Goal: Register for event/course: Sign up to attend an event or enroll in a course

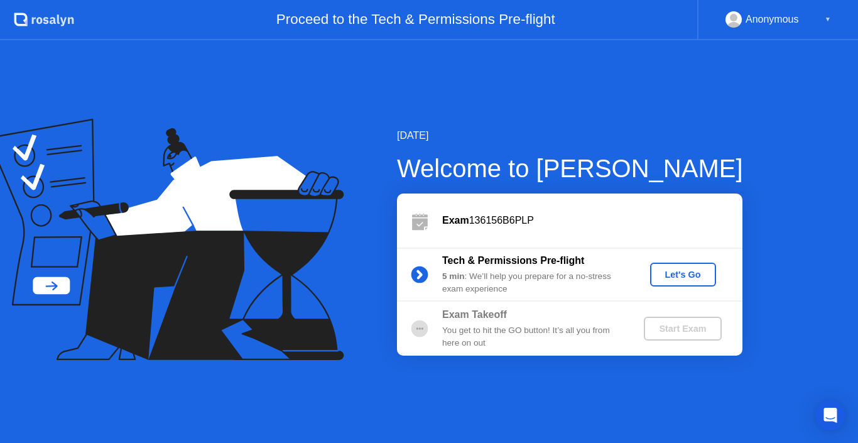
click at [687, 278] on div "Let's Go" at bounding box center [683, 274] width 56 height 10
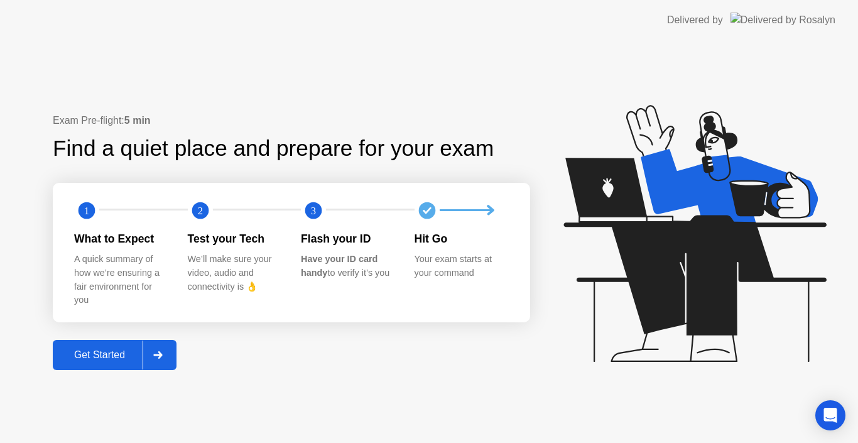
click at [70, 345] on button "Get Started" at bounding box center [115, 355] width 124 height 30
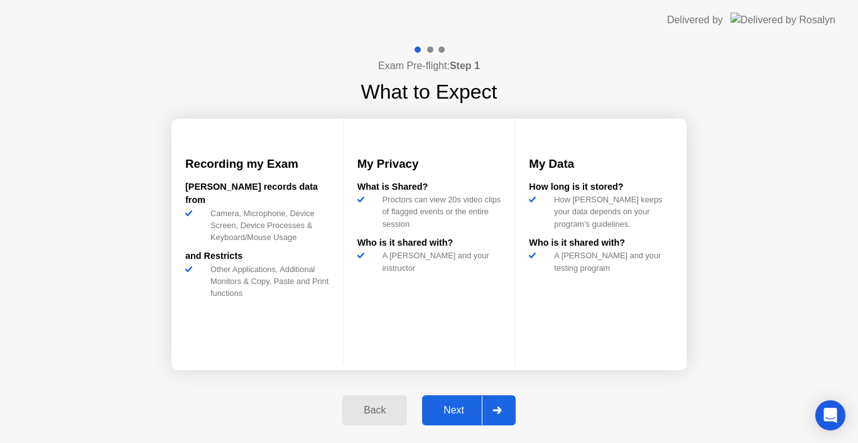
click at [460, 407] on div "Next" at bounding box center [454, 409] width 56 height 11
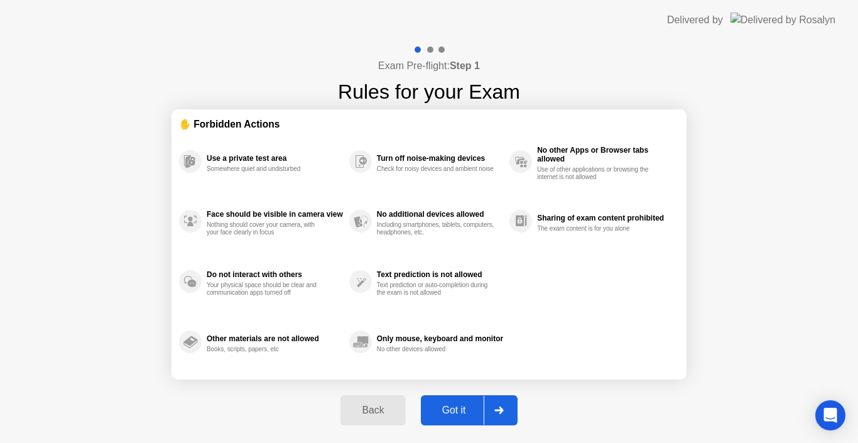
click at [460, 407] on div "Got it" at bounding box center [453, 409] width 59 height 11
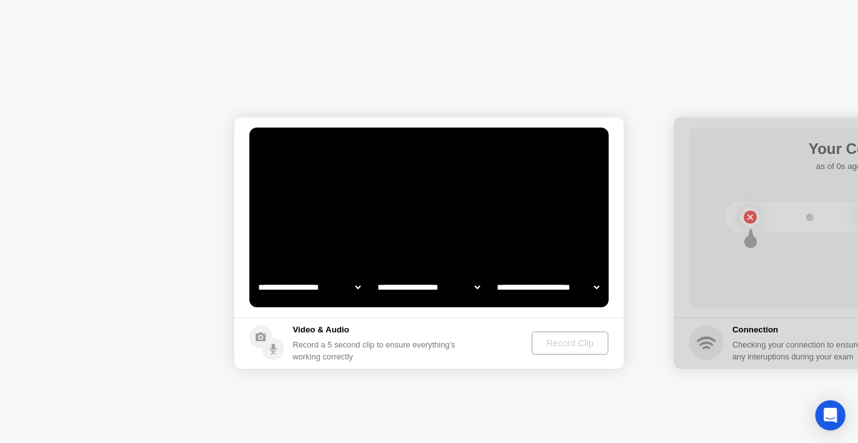
select select "**********"
select select "*******"
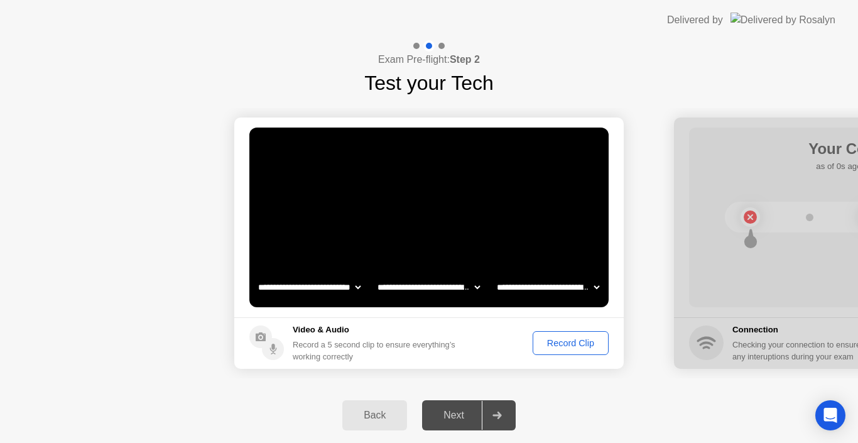
click at [465, 416] on div "Next" at bounding box center [454, 414] width 56 height 11
click at [570, 347] on div "Record Clip" at bounding box center [570, 343] width 67 height 10
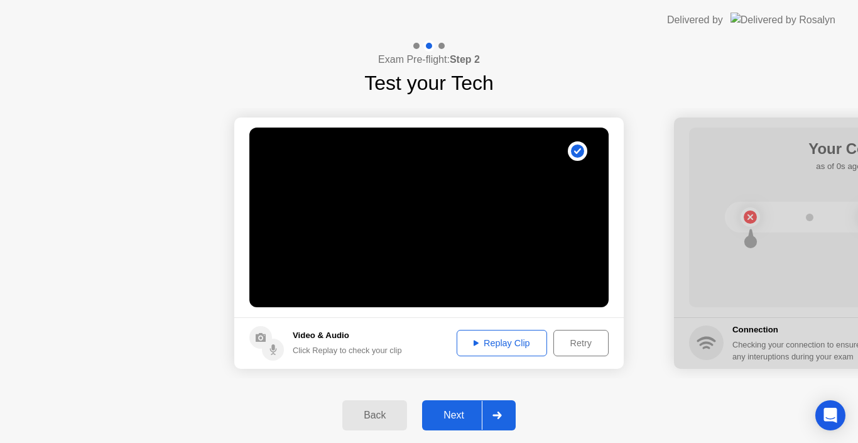
click at [484, 338] on div "Replay Clip" at bounding box center [502, 343] width 82 height 10
click at [465, 413] on div "Next" at bounding box center [454, 414] width 56 height 11
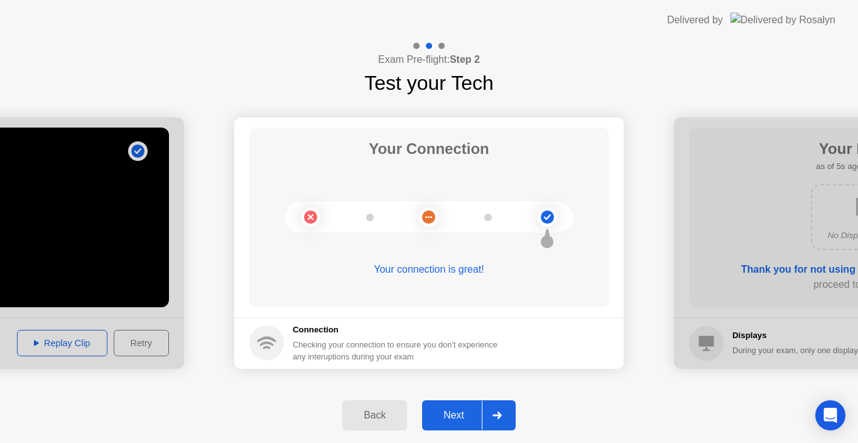
click at [458, 409] on div "Next" at bounding box center [454, 414] width 56 height 11
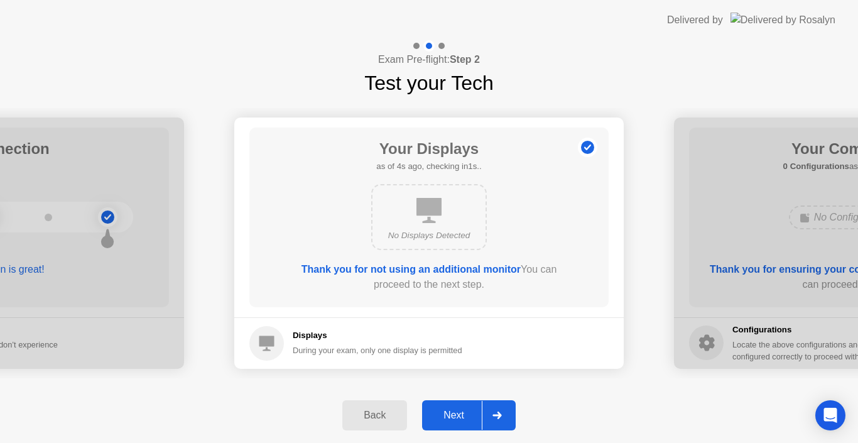
click at [456, 421] on div "Next" at bounding box center [454, 414] width 56 height 11
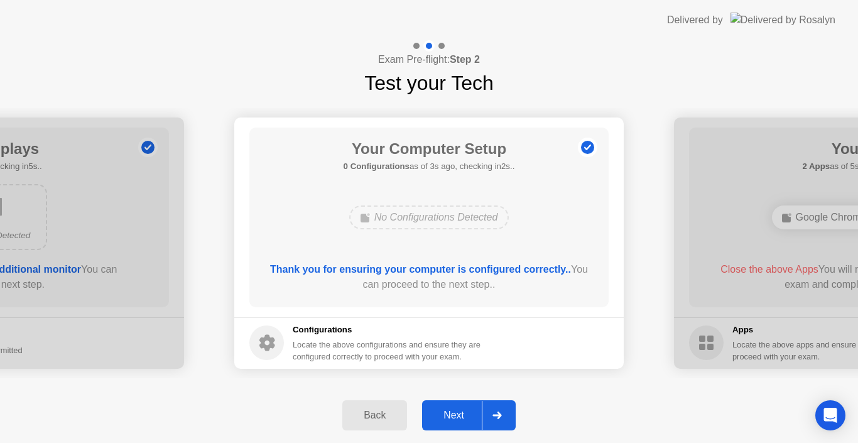
click at [442, 416] on div "Next" at bounding box center [454, 414] width 56 height 11
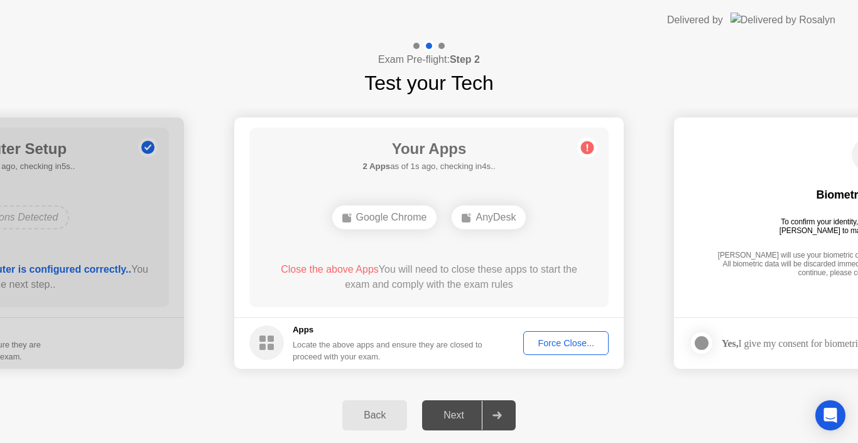
click at [583, 348] on div "Force Close..." at bounding box center [565, 343] width 77 height 10
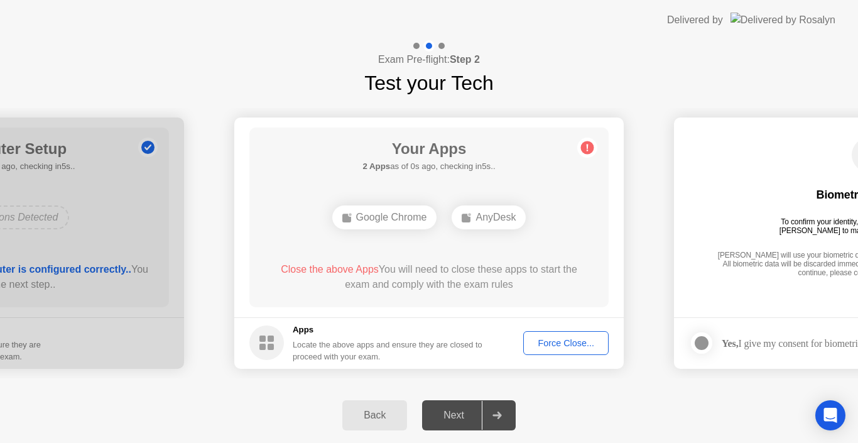
click at [590, 148] on circle at bounding box center [587, 147] width 13 height 13
click at [565, 332] on button "Force Close..." at bounding box center [565, 343] width 85 height 24
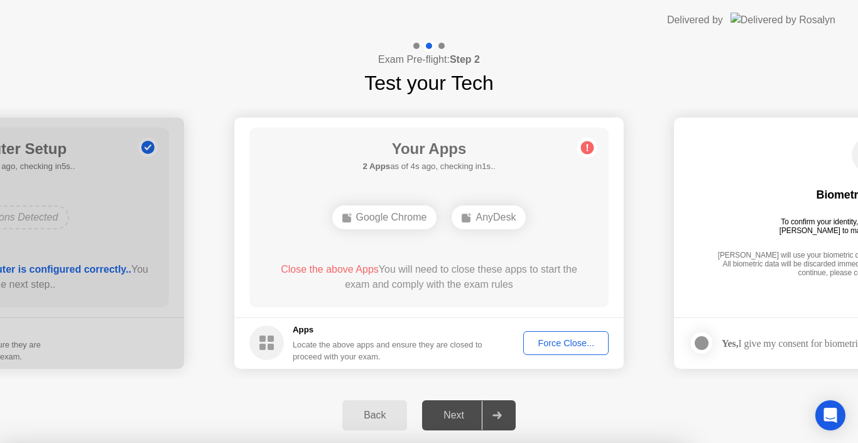
drag, startPoint x: 397, startPoint y: 275, endPoint x: 547, endPoint y: 372, distance: 178.5
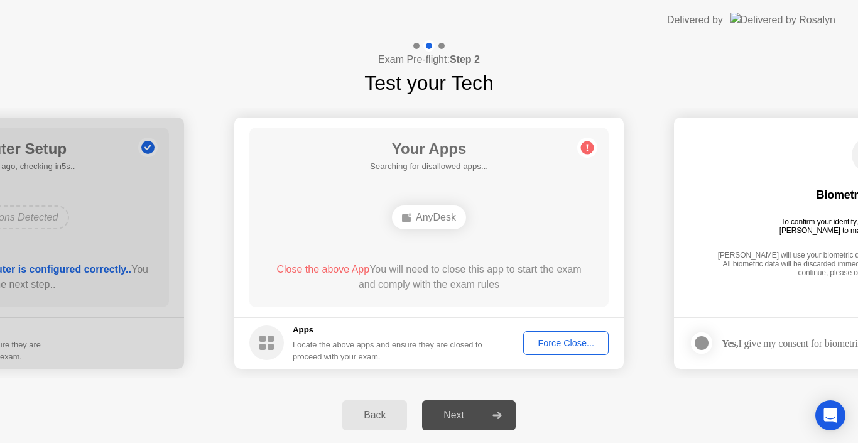
click at [563, 351] on button "Force Close..." at bounding box center [565, 343] width 85 height 24
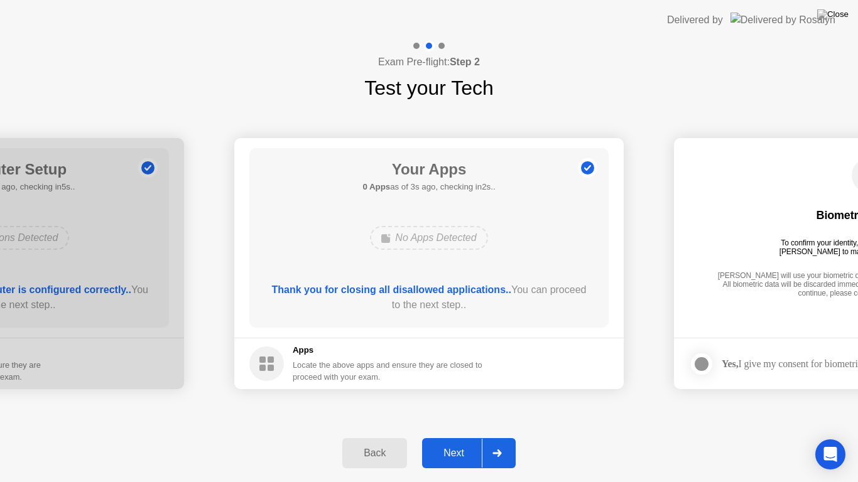
click at [442, 442] on div "Next" at bounding box center [454, 453] width 56 height 11
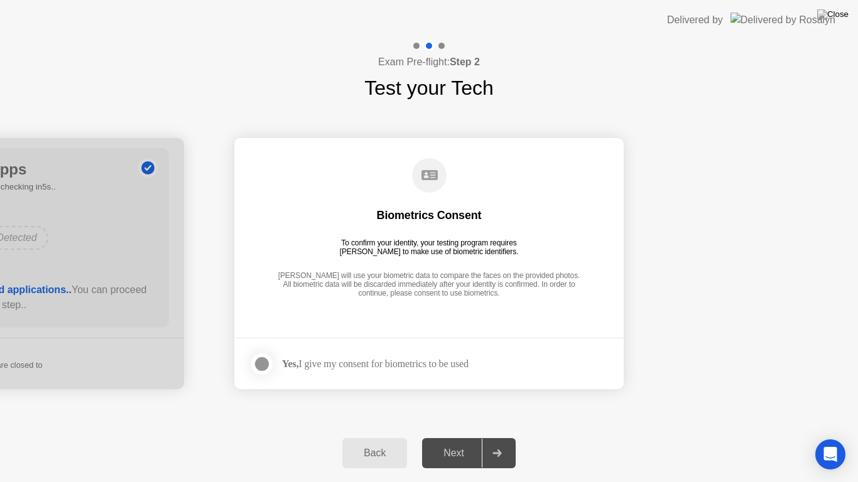
click at [439, 362] on div "Yes, I give my consent for biometrics to be used" at bounding box center [375, 364] width 186 height 12
click at [262, 369] on div at bounding box center [261, 364] width 15 height 15
click at [445, 442] on div "Next" at bounding box center [454, 453] width 56 height 11
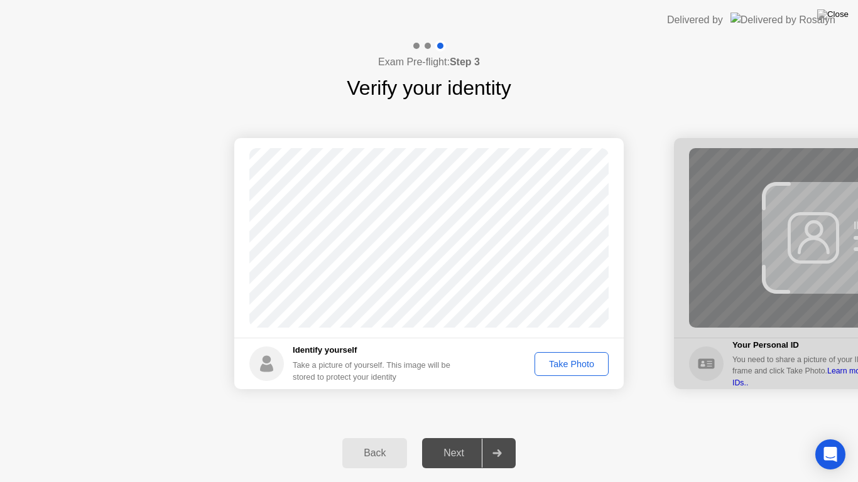
click at [576, 362] on div "Take Photo" at bounding box center [571, 364] width 65 height 10
click at [453, 442] on div "Next" at bounding box center [454, 453] width 56 height 11
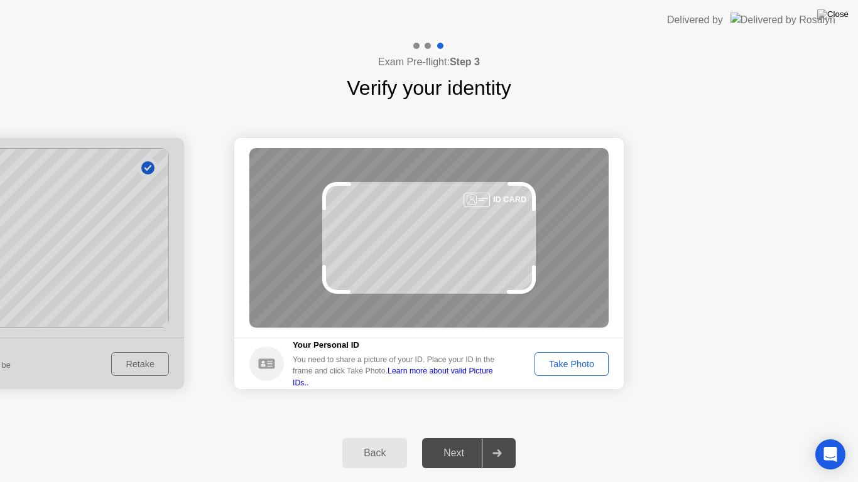
click at [591, 365] on div "Take Photo" at bounding box center [571, 364] width 65 height 10
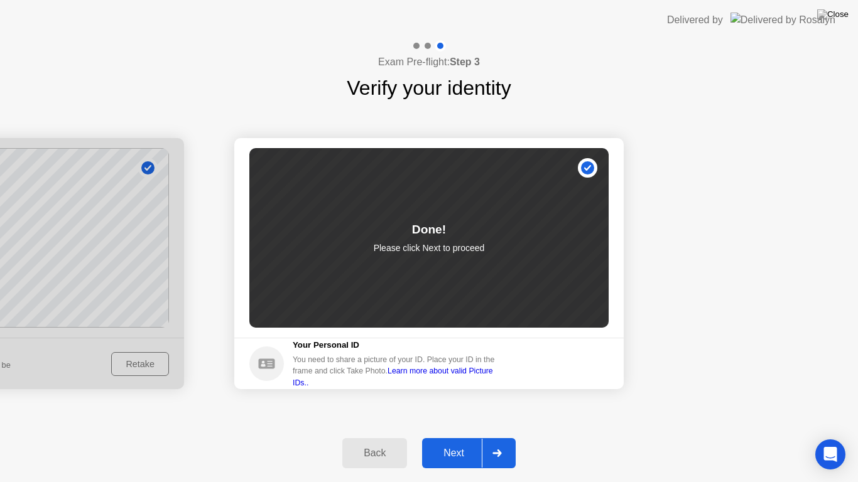
click at [446, 442] on div "Next" at bounding box center [454, 453] width 56 height 11
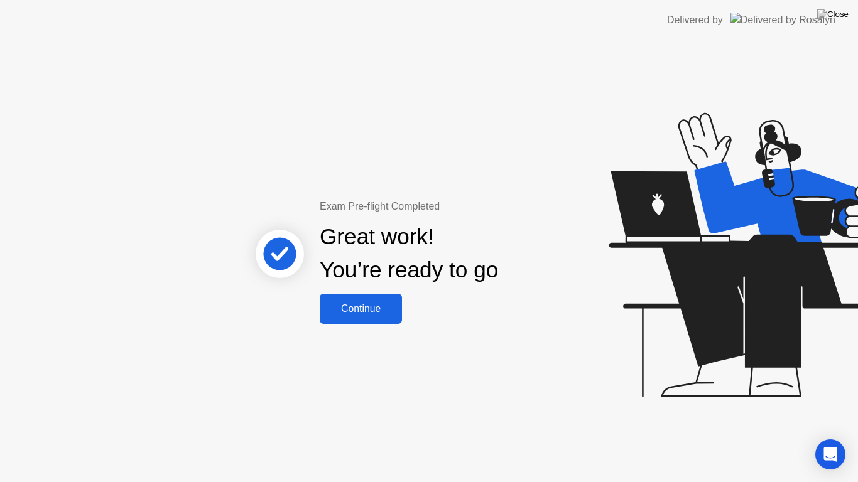
click at [381, 310] on div "Continue" at bounding box center [360, 308] width 75 height 11
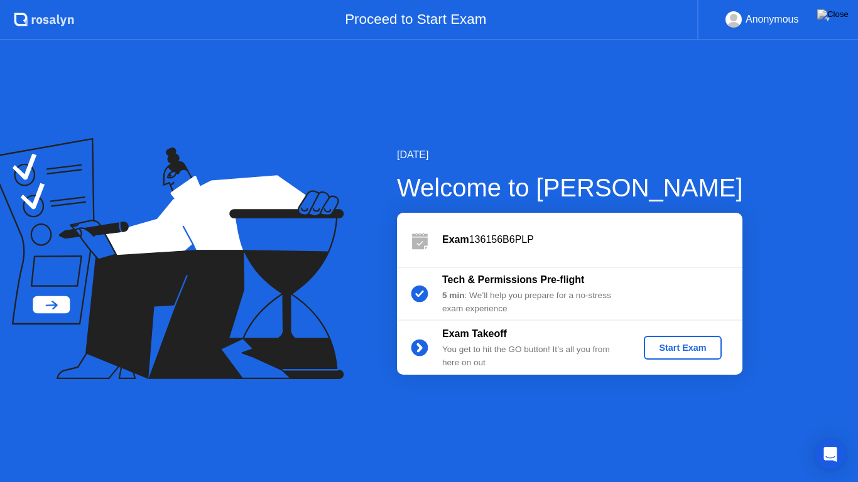
click at [670, 345] on div "Start Exam" at bounding box center [682, 348] width 67 height 10
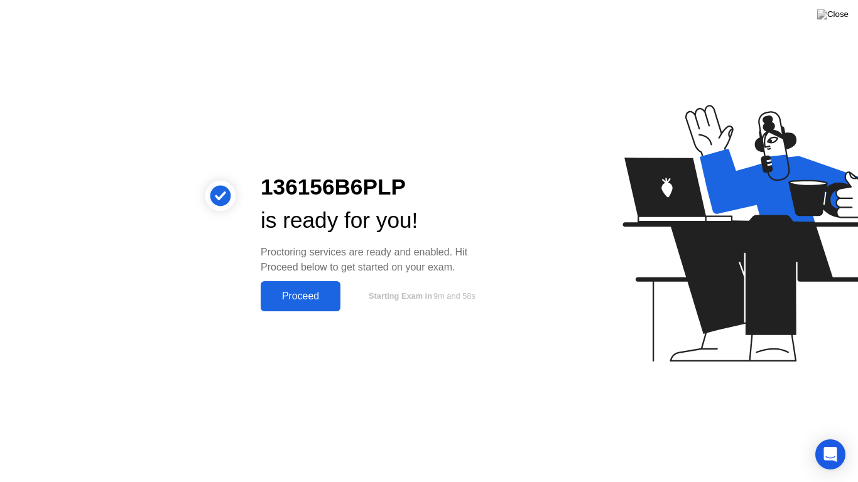
click at [305, 293] on div "Proceed" at bounding box center [300, 296] width 72 height 11
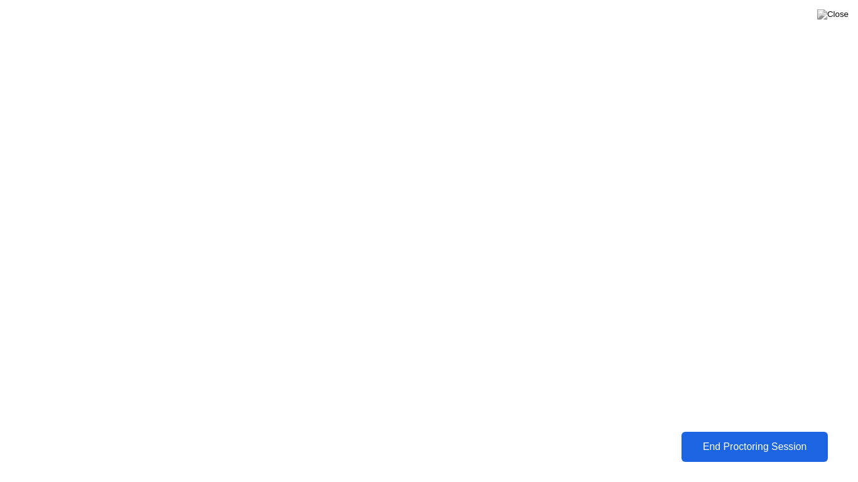
click at [759, 442] on div "End Proctoring Session" at bounding box center [754, 446] width 139 height 11
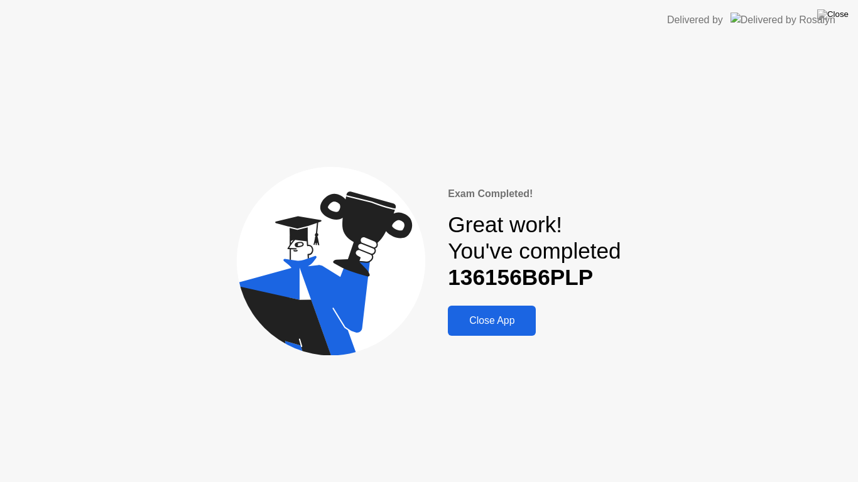
click at [486, 323] on div "Close App" at bounding box center [491, 320] width 80 height 11
